Goal: Transaction & Acquisition: Purchase product/service

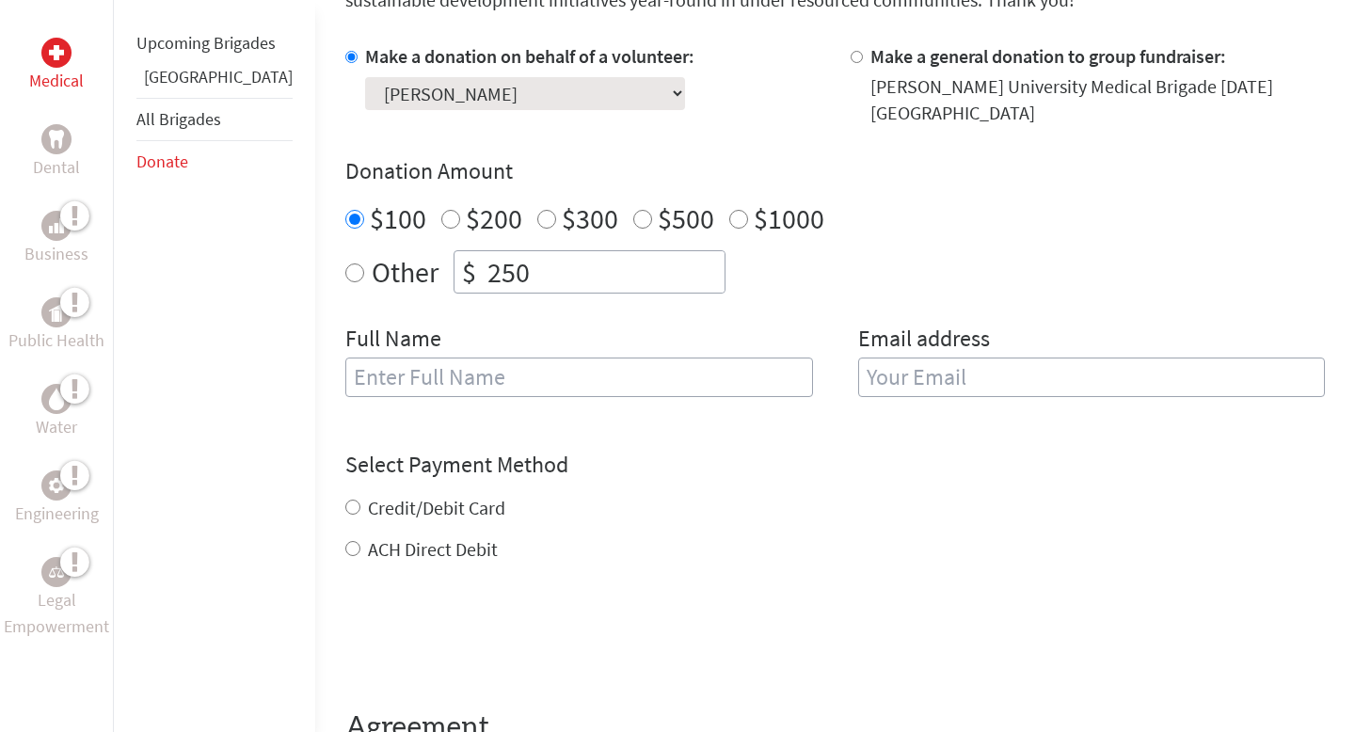
click at [491, 358] on input "text" at bounding box center [579, 378] width 468 height 40
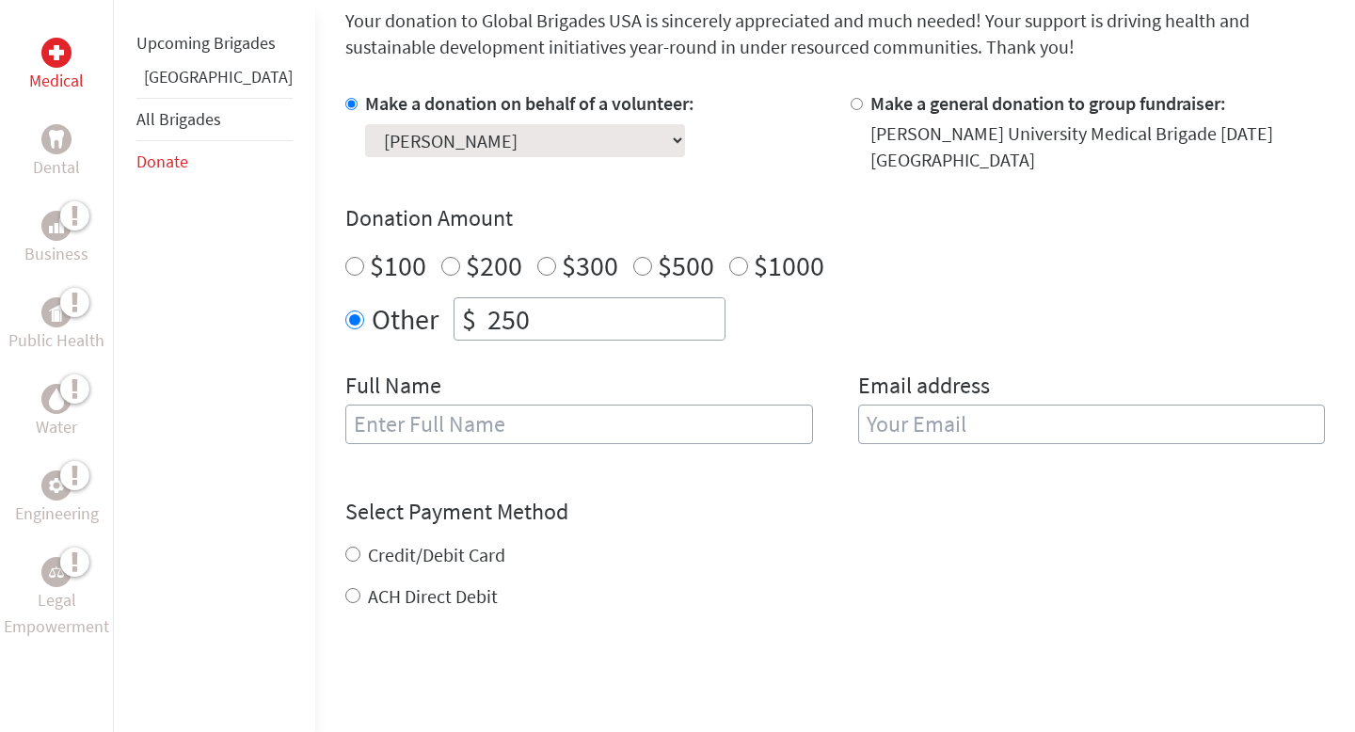
scroll to position [524, 0]
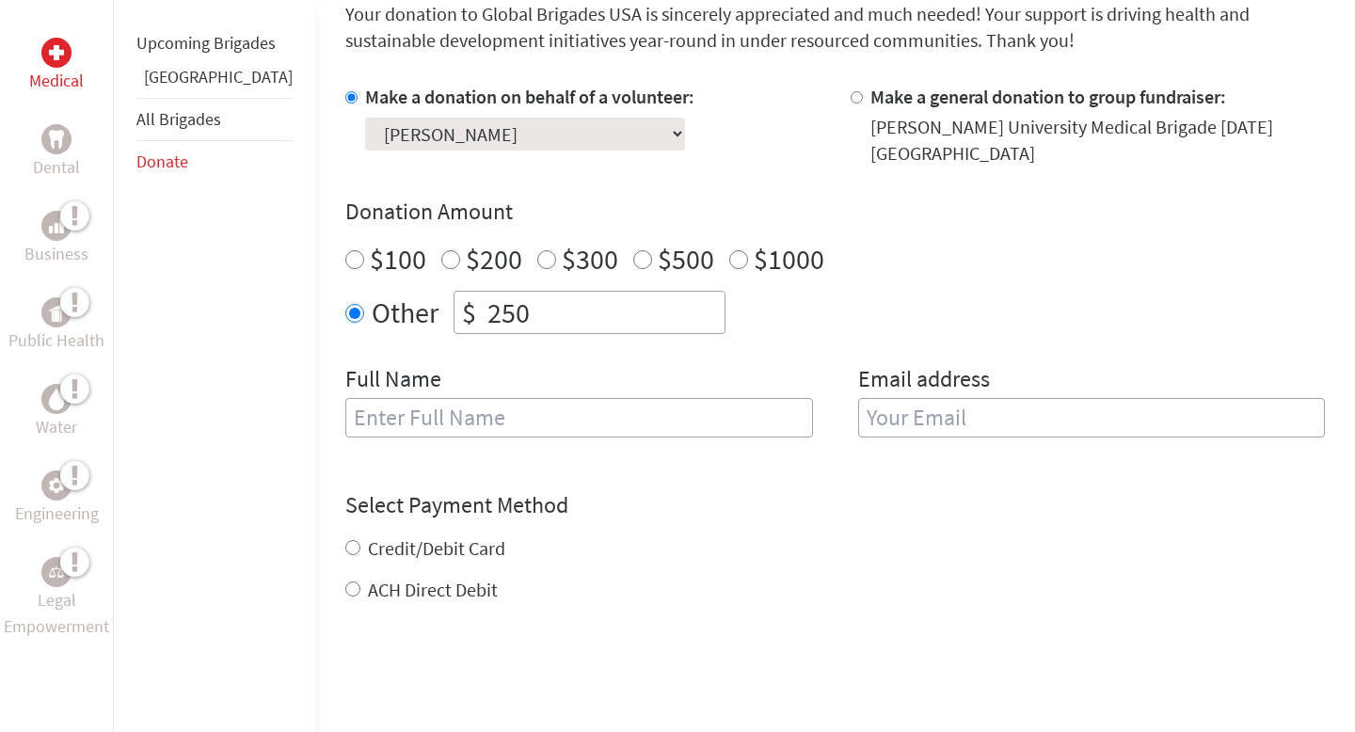
click at [445, 409] on input "text" at bounding box center [579, 418] width 468 height 40
type input "[PERSON_NAME]"
click at [915, 398] on input "email" at bounding box center [1092, 418] width 468 height 40
type input "zlgaull18@gmail.com"
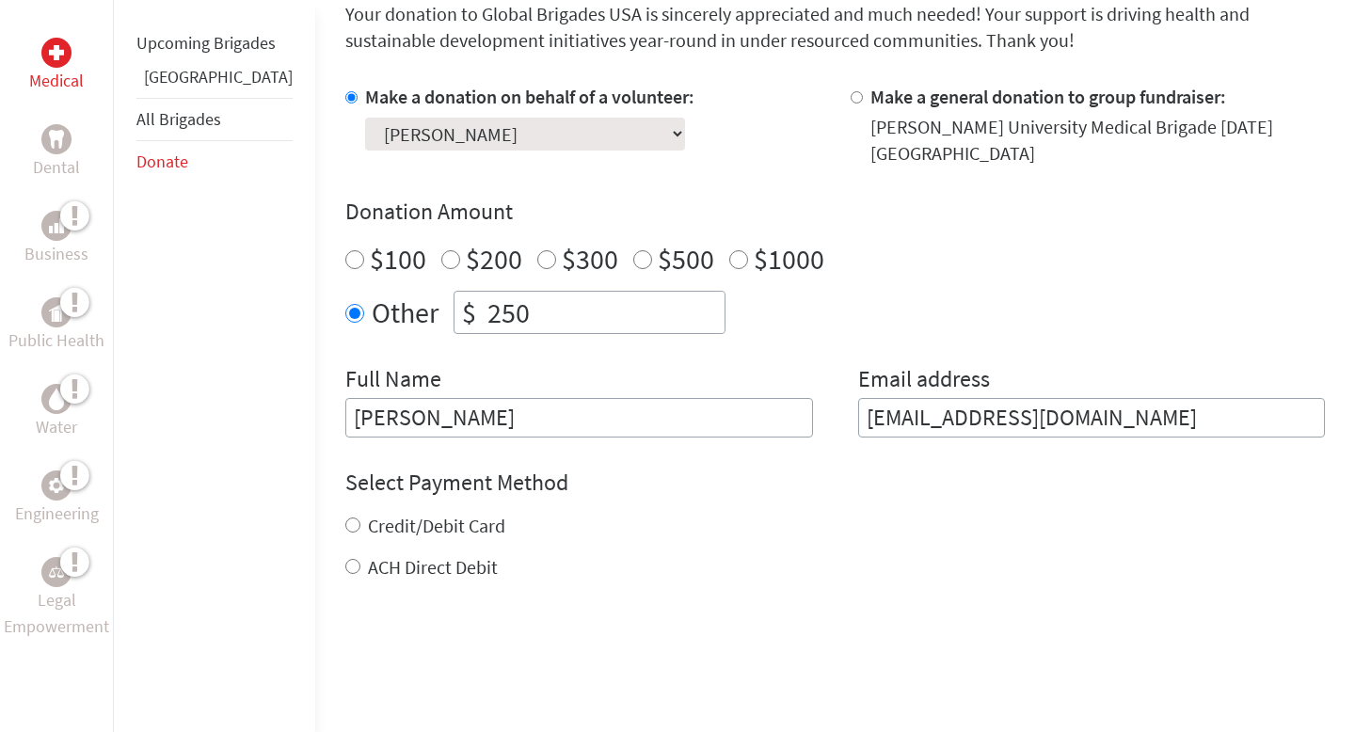
click at [345, 535] on div "Credit/Debit Card ACH Direct Debit" at bounding box center [835, 547] width 980 height 68
click at [345, 518] on input "Credit/Debit Card" at bounding box center [352, 525] width 15 height 15
radio input "true"
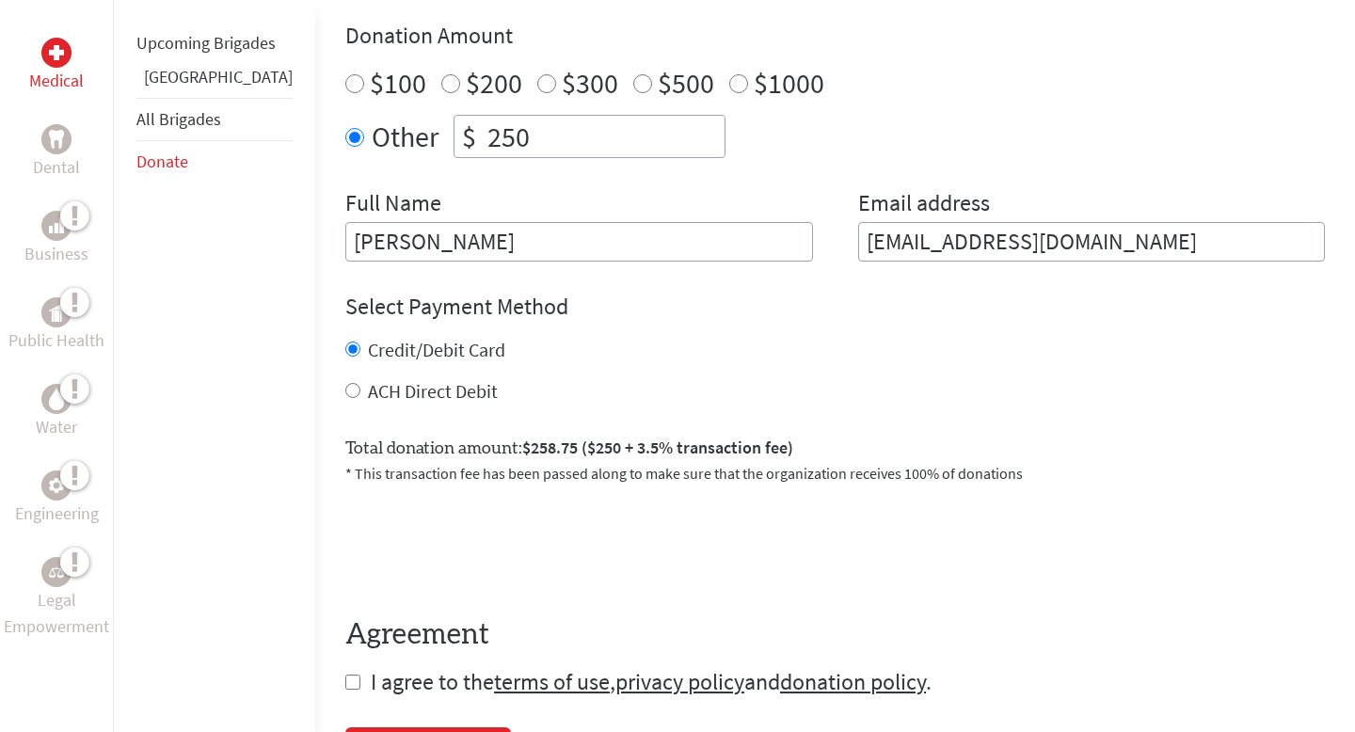
scroll to position [705, 0]
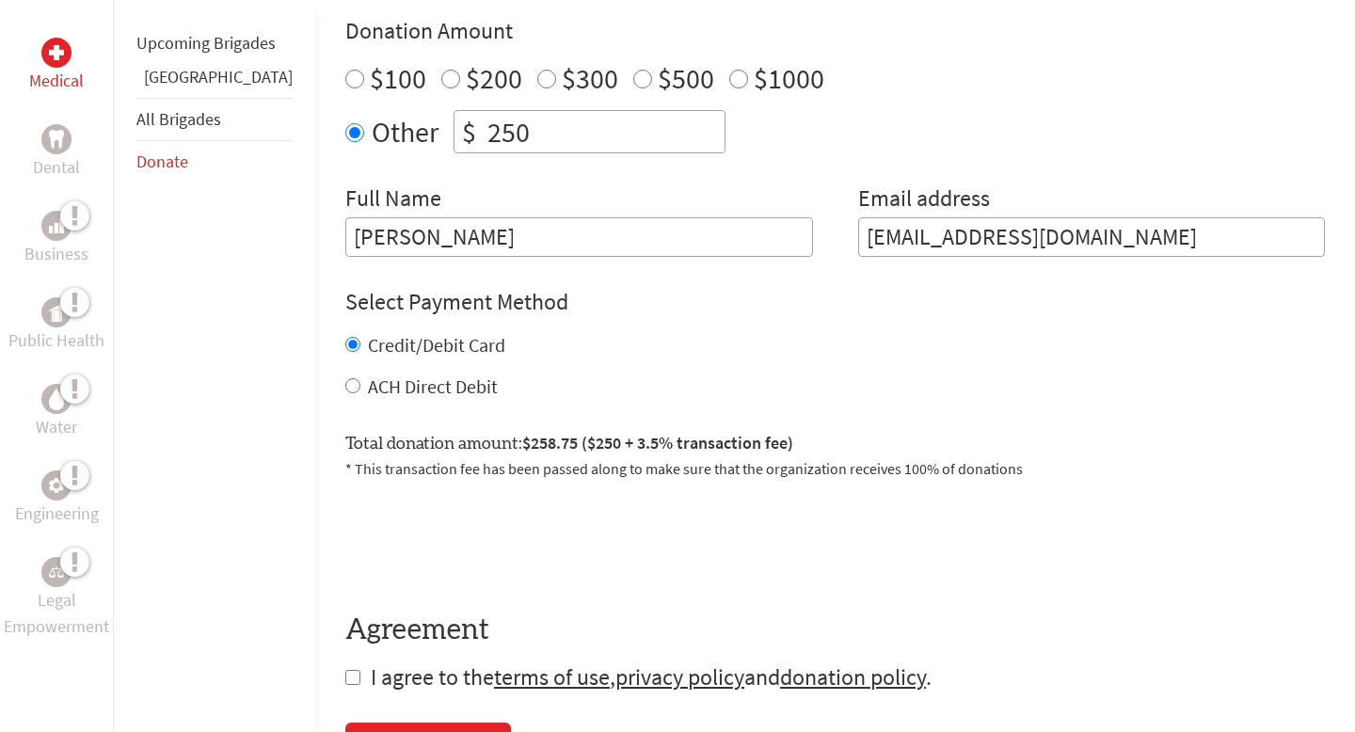
click at [345, 62] on div "$100" at bounding box center [385, 78] width 81 height 34
click at [345, 70] on input "$100" at bounding box center [354, 79] width 19 height 19
radio input "true"
click at [345, 378] on input "ACH Direct Debit" at bounding box center [352, 385] width 15 height 15
radio input "true"
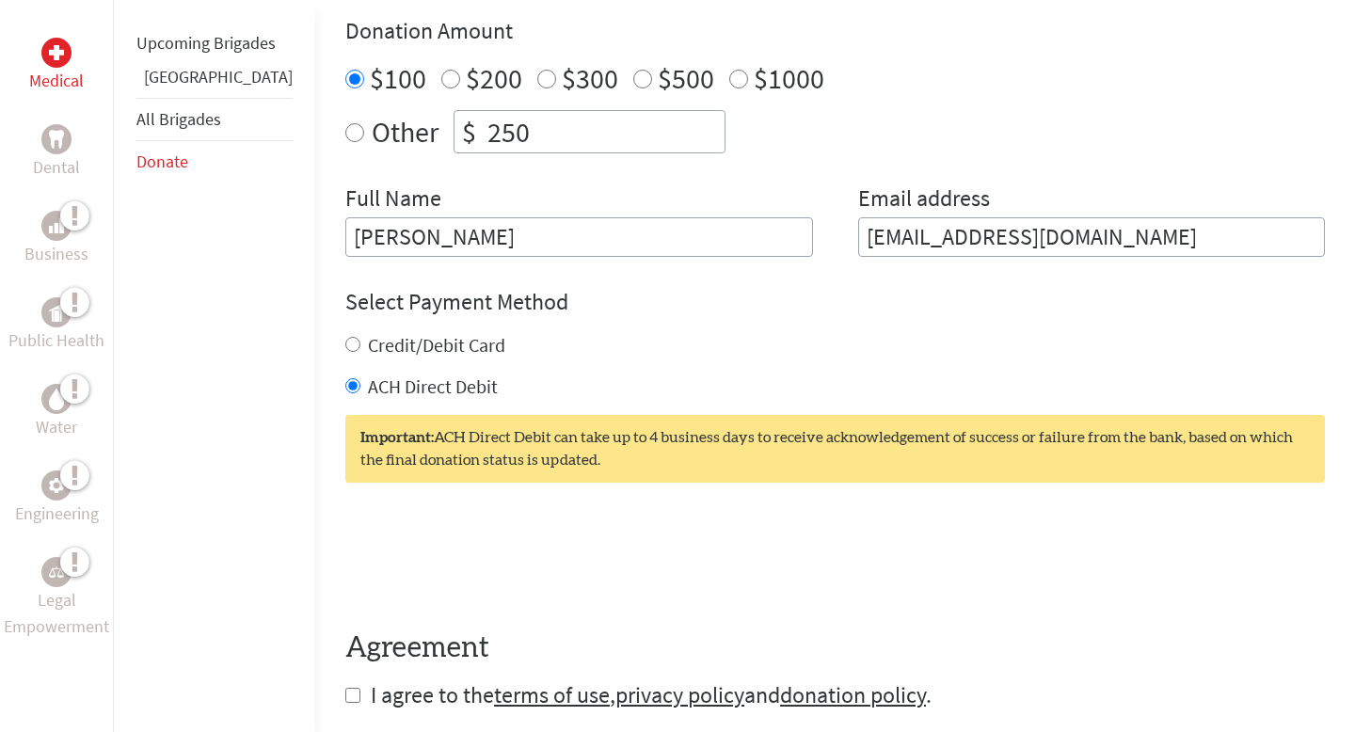
click at [345, 337] on input "Credit/Debit Card" at bounding box center [352, 344] width 15 height 15
radio input "true"
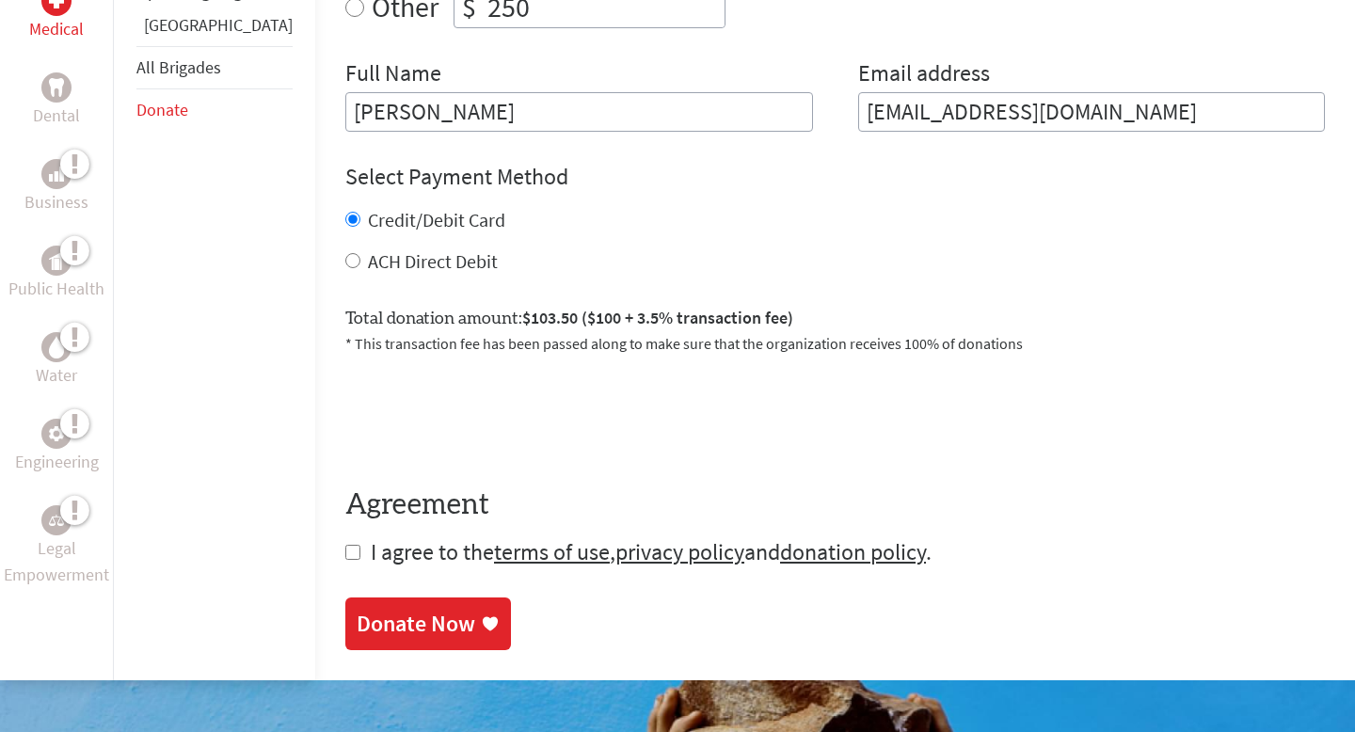
scroll to position [833, 0]
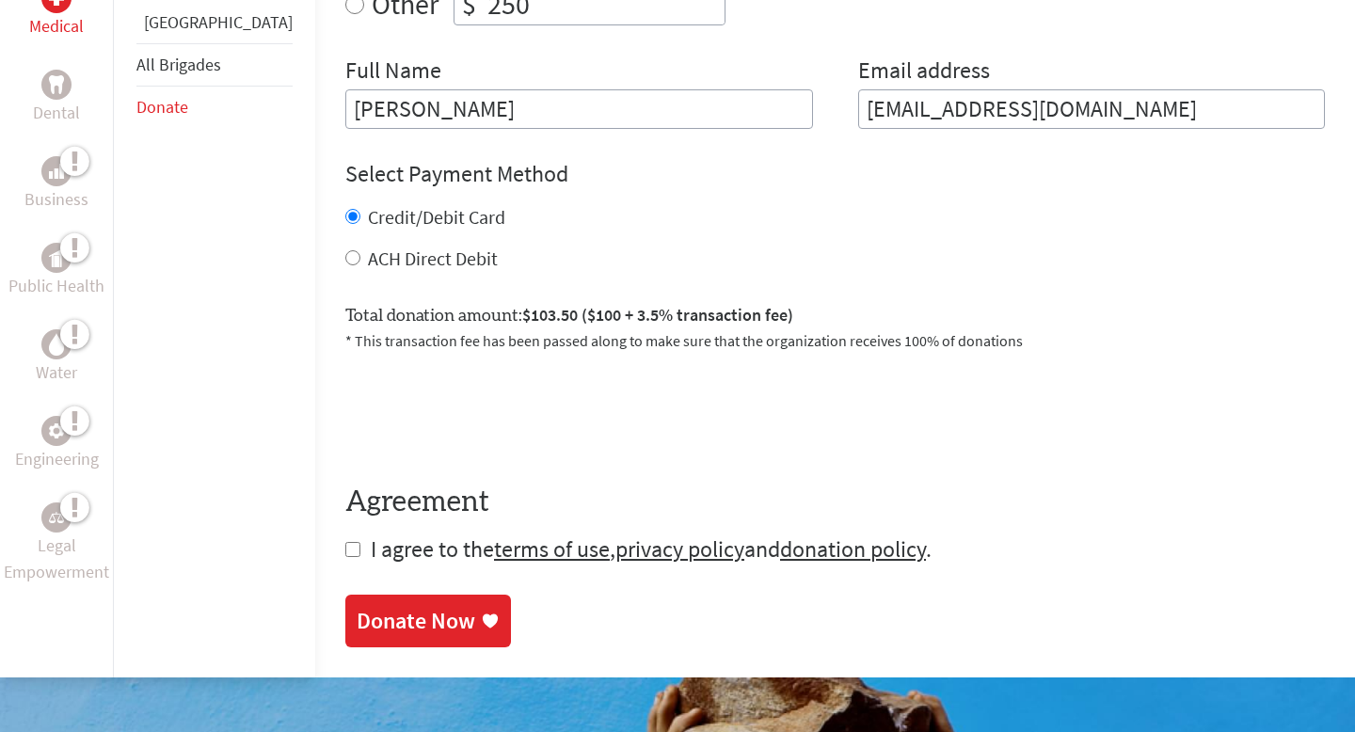
click at [345, 542] on input "checkbox" at bounding box center [352, 549] width 15 height 15
checkbox input "true"
click at [357, 608] on div "Donate Now" at bounding box center [416, 623] width 119 height 30
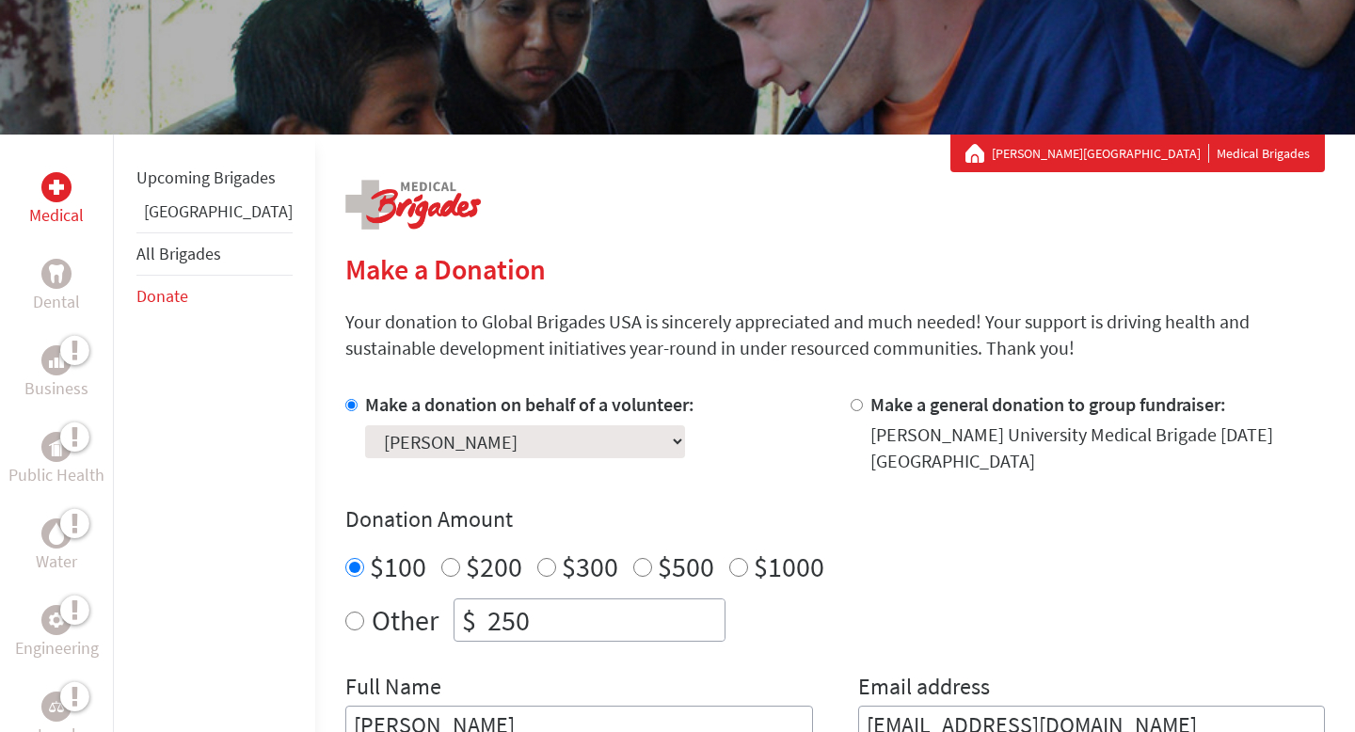
scroll to position [369, 0]
